Goal: Information Seeking & Learning: Learn about a topic

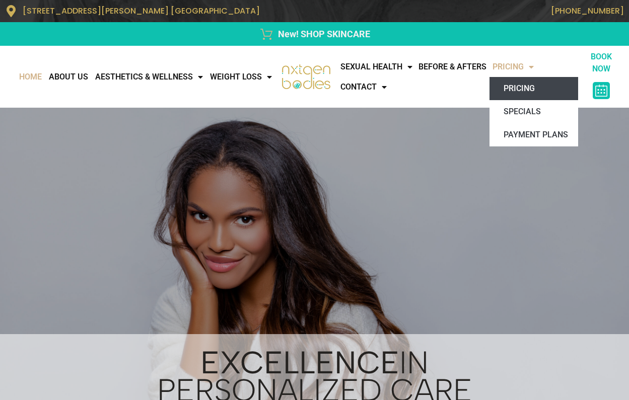
click at [526, 89] on link "Pricing" at bounding box center [534, 88] width 89 height 23
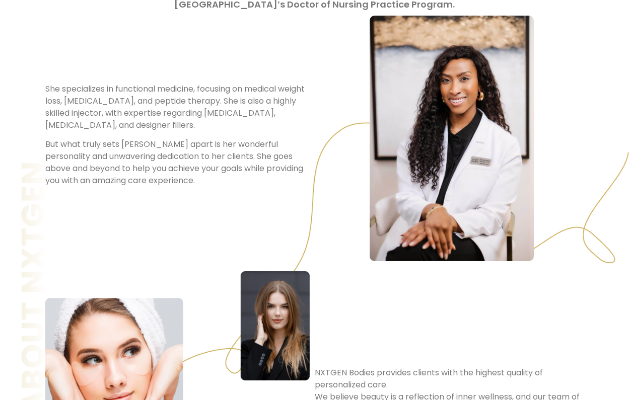
scroll to position [705, 0]
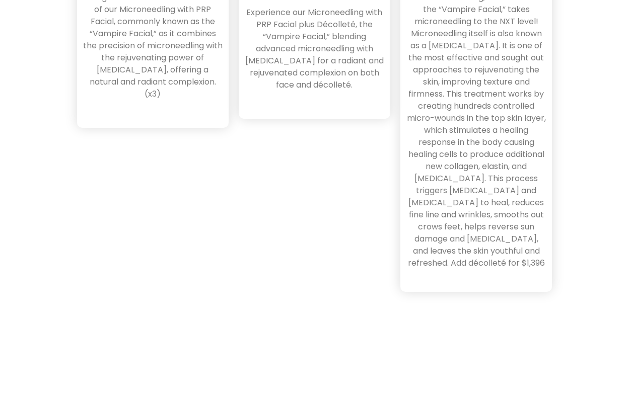
scroll to position [3428, 0]
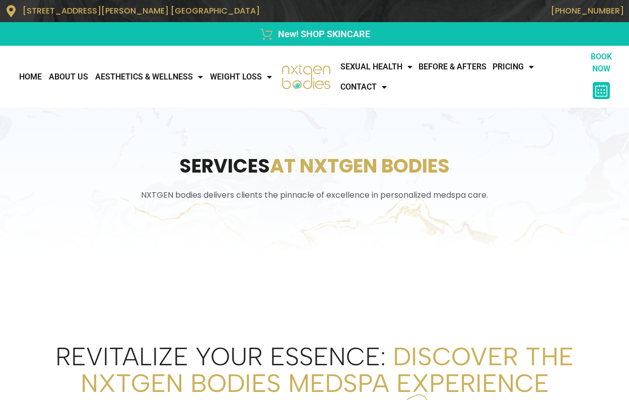
drag, startPoint x: 174, startPoint y: 1, endPoint x: 475, endPoint y: 230, distance: 377.7
click at [475, 230] on div "services AT NXTGEN BODIES NXTGEN bodies delivers clients the pinnacle of excell…" at bounding box center [314, 180] width 629 height 145
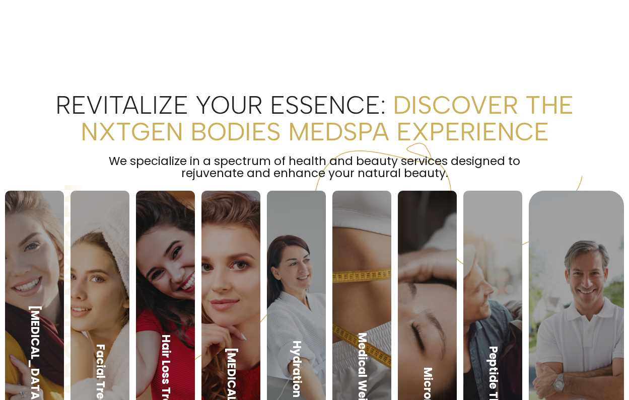
scroll to position [353, 0]
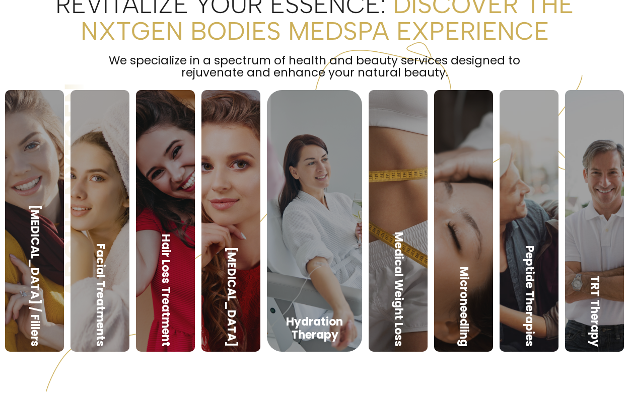
click at [303, 305] on link at bounding box center [314, 329] width 95 height 262
